Goal: Transaction & Acquisition: Download file/media

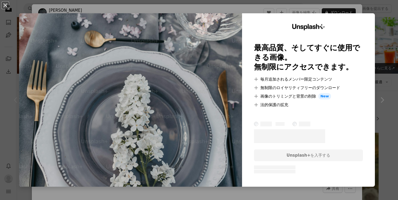
scroll to position [106, 0]
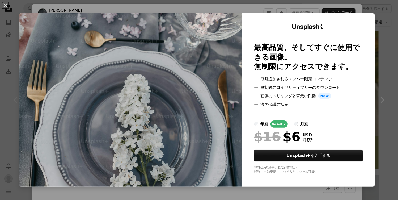
click at [381, 42] on div "An X shape Unsplash+ 最高品質、そしてすぐに使用できる画像。 無制限にアクセスできます。 A plus sign 毎月追加されるメンバー限…" at bounding box center [199, 100] width 398 height 200
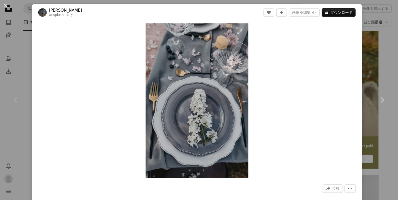
click at [180, 70] on img "この画像でズームインする" at bounding box center [197, 100] width 103 height 154
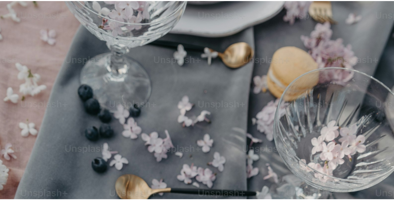
scroll to position [193, 0]
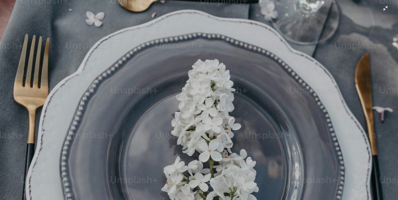
drag, startPoint x: 180, startPoint y: 70, endPoint x: 380, endPoint y: 11, distance: 208.6
click at [380, 11] on img "この画像でズームアウトする" at bounding box center [199, 106] width 398 height 598
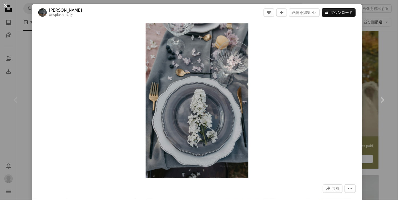
click at [4, 5] on button "An X shape" at bounding box center [5, 5] width 6 height 6
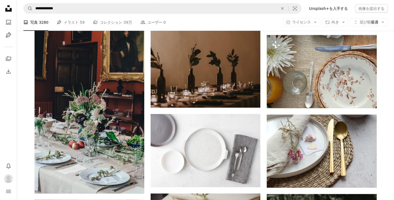
scroll to position [558, 0]
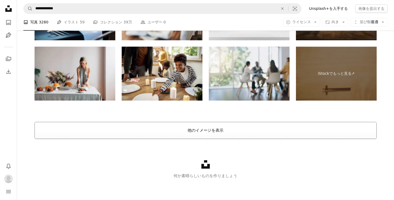
click at [209, 125] on button "他のイメージを表示" at bounding box center [206, 130] width 342 height 17
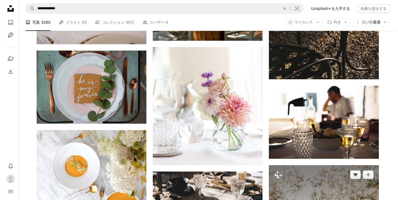
scroll to position [17514, 0]
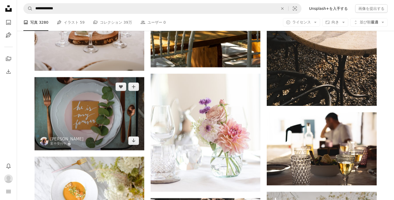
click at [135, 110] on img at bounding box center [90, 113] width 110 height 73
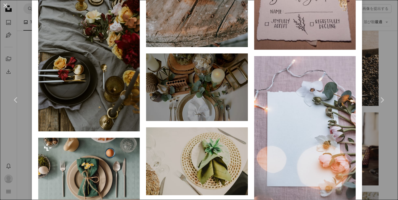
scroll to position [1062, 0]
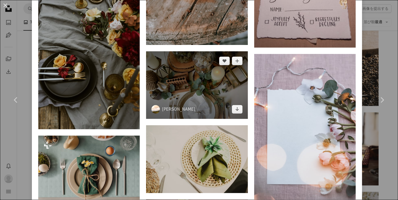
click at [194, 74] on img at bounding box center [196, 85] width 101 height 68
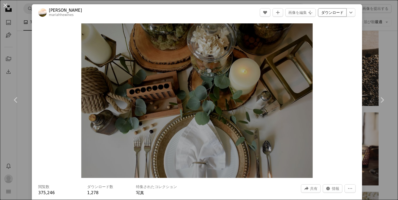
click at [337, 12] on link "ダウンロード" at bounding box center [332, 12] width 29 height 8
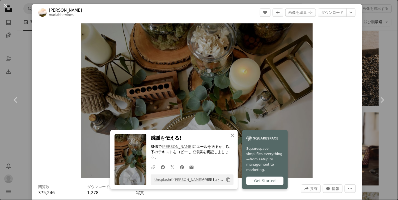
click at [20, 47] on div "An X shape Chevron left Chevron right An X shape 閉じる 感謝を伝える! SNSで [PERSON_NAME]…" at bounding box center [199, 100] width 398 height 200
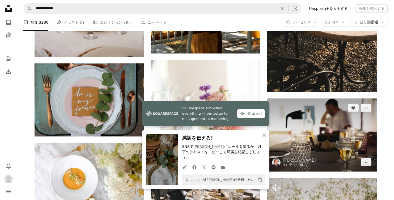
scroll to position [17541, 0]
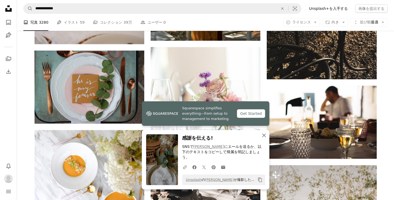
click at [263, 138] on icon "An X shape" at bounding box center [264, 135] width 6 height 6
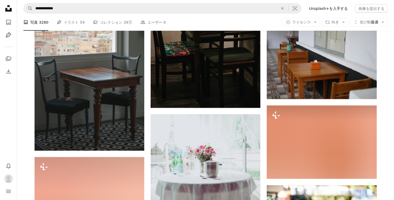
scroll to position [34563, 0]
